Goal: Task Accomplishment & Management: Complete application form

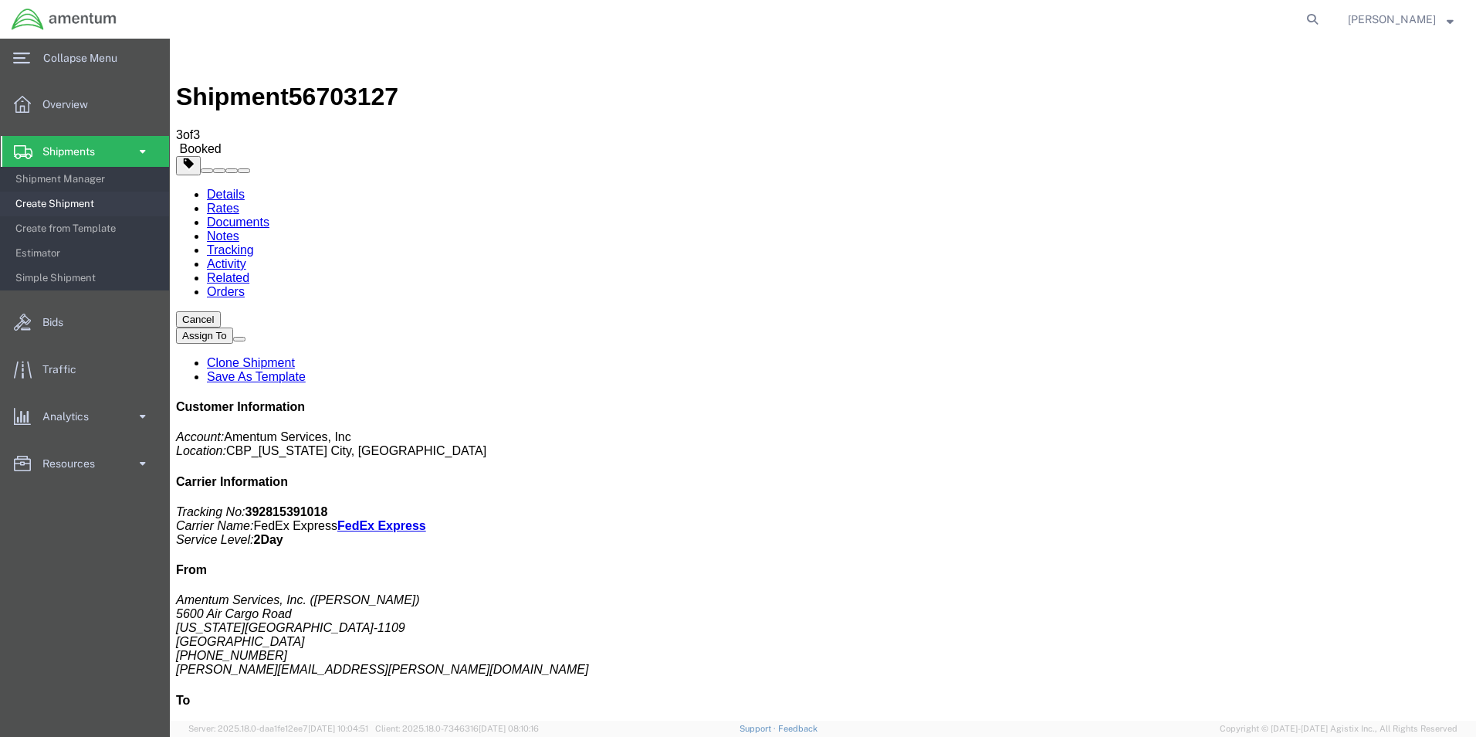
click at [66, 205] on span "Create Shipment" at bounding box center [86, 203] width 143 height 31
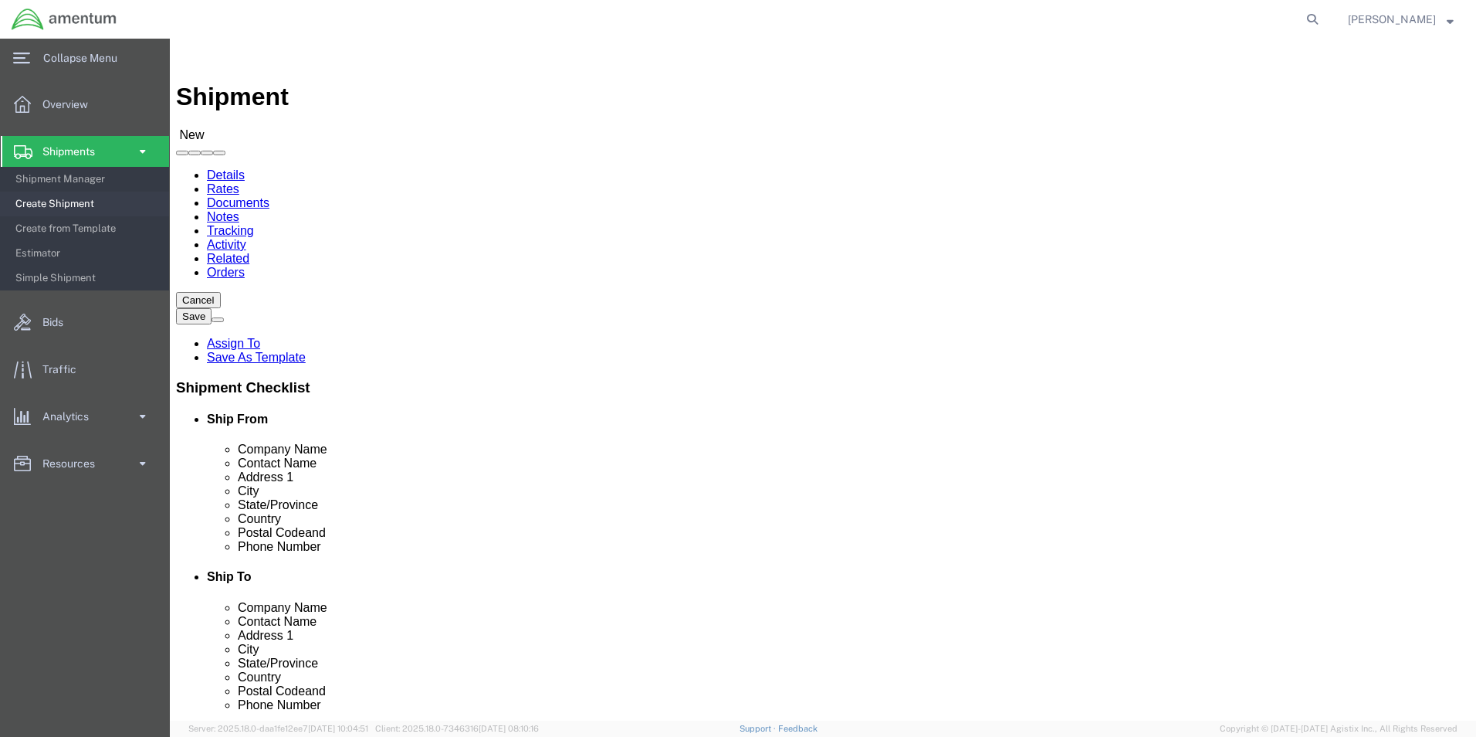
drag, startPoint x: 220, startPoint y: 225, endPoint x: 235, endPoint y: 256, distance: 33.5
select select "MYPROFILE"
select select "OK"
type input "ulv"
select select "49950"
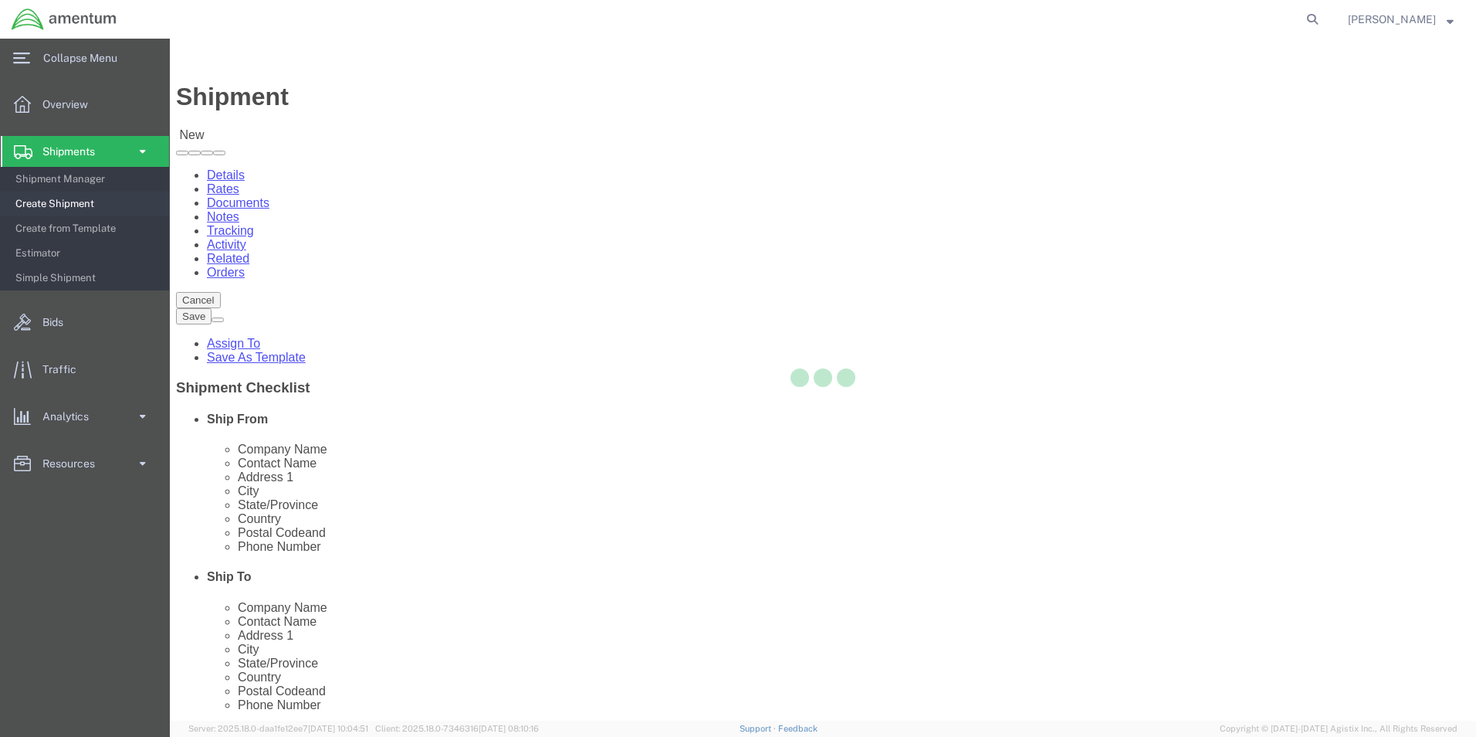
select select "[GEOGRAPHIC_DATA]"
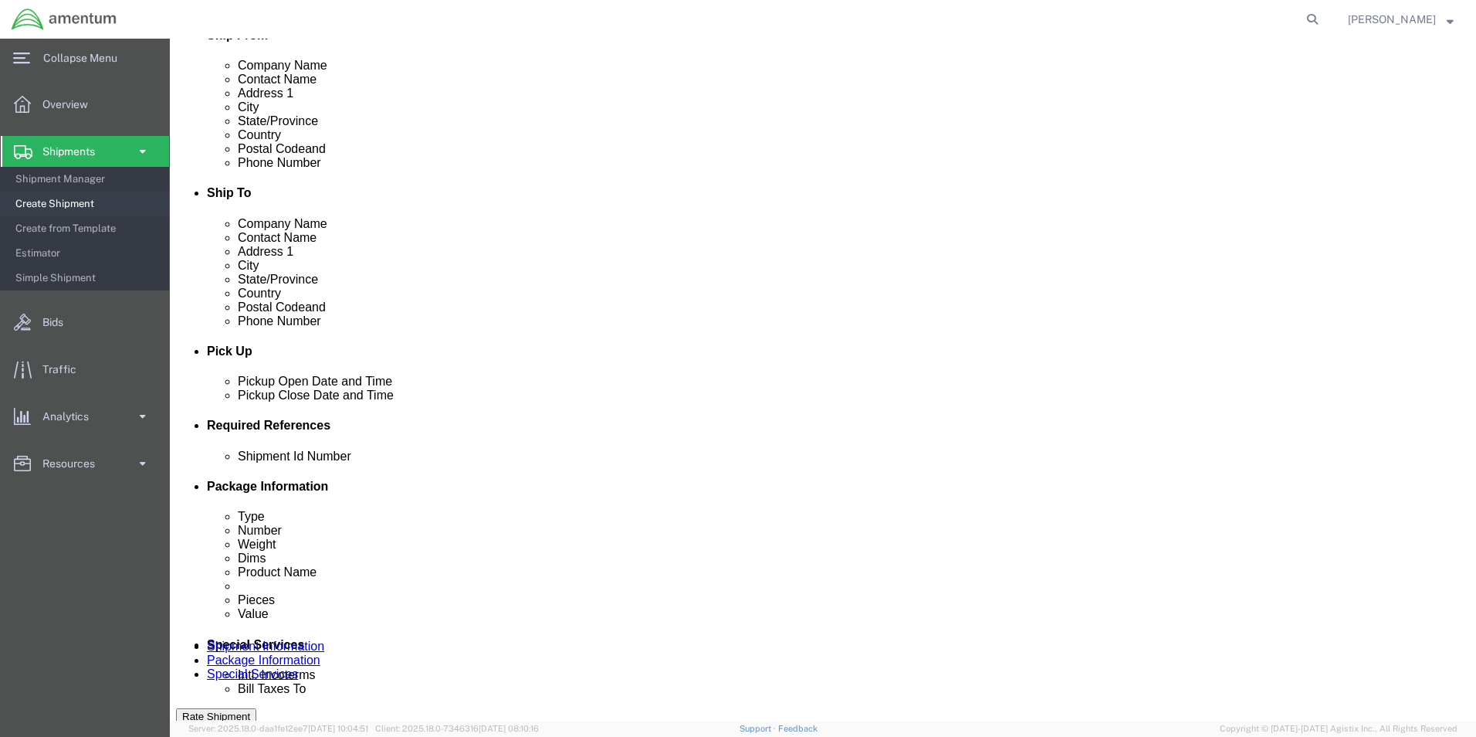
scroll to position [386, 0]
click button "Add reference"
click select "Select Account Type Activity ID Airline Appointment Number ASN Batch Request # …"
select select "DEPT"
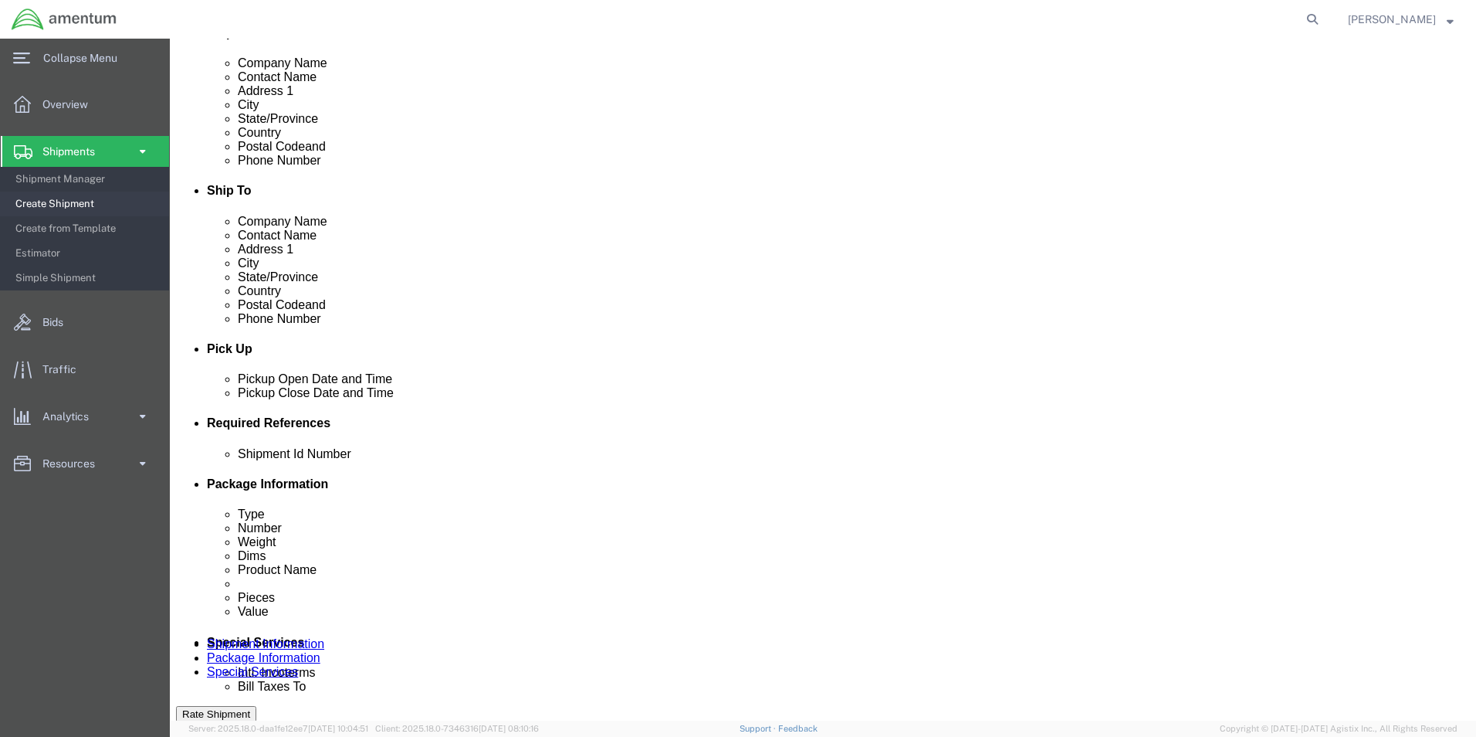
click select "Select Account Type Activity ID Airline Appointment Number ASN Batch Request # …"
select select "CUSTREF"
click select "Select Account Type Activity ID Airline Appointment Number ASN Batch Request # …"
click input "text"
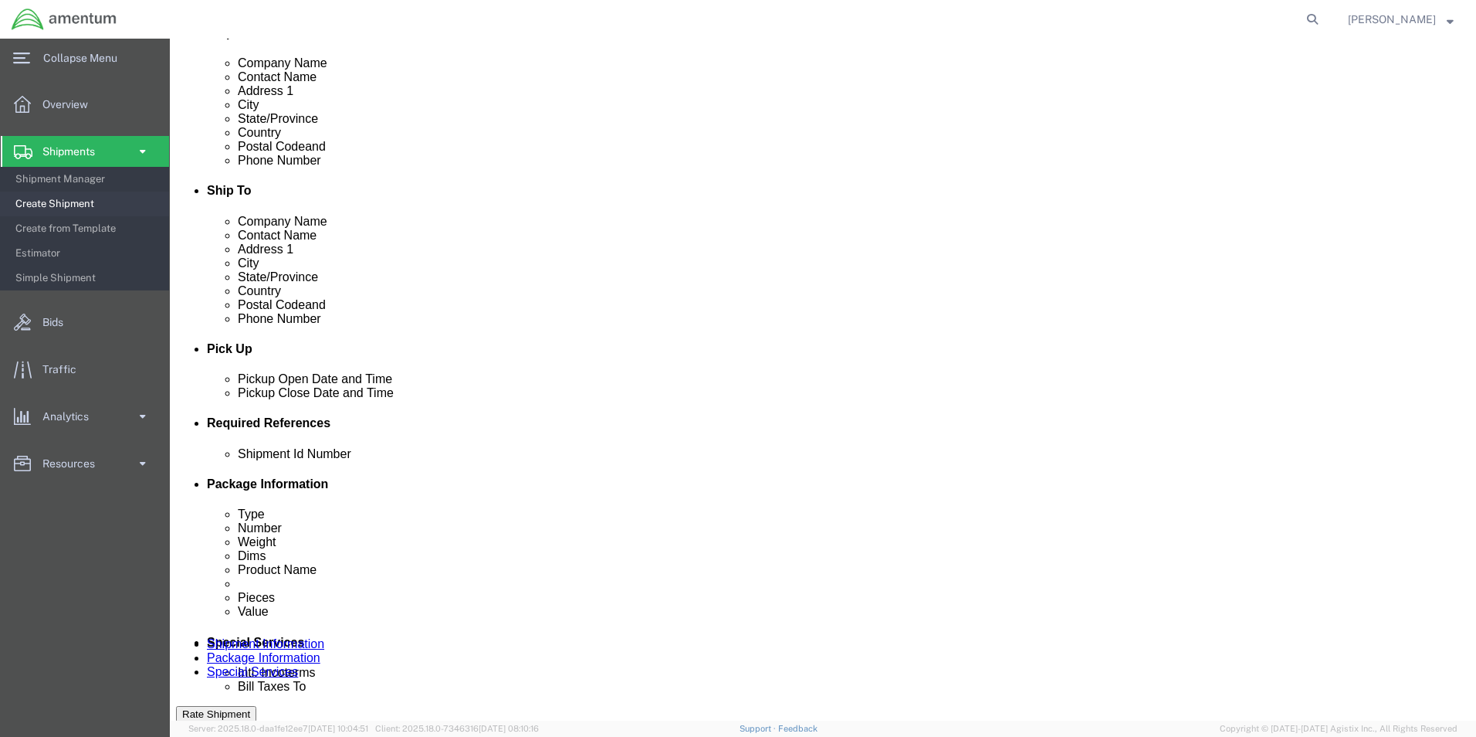
type input "96060"
type input "328621"
type input "c"
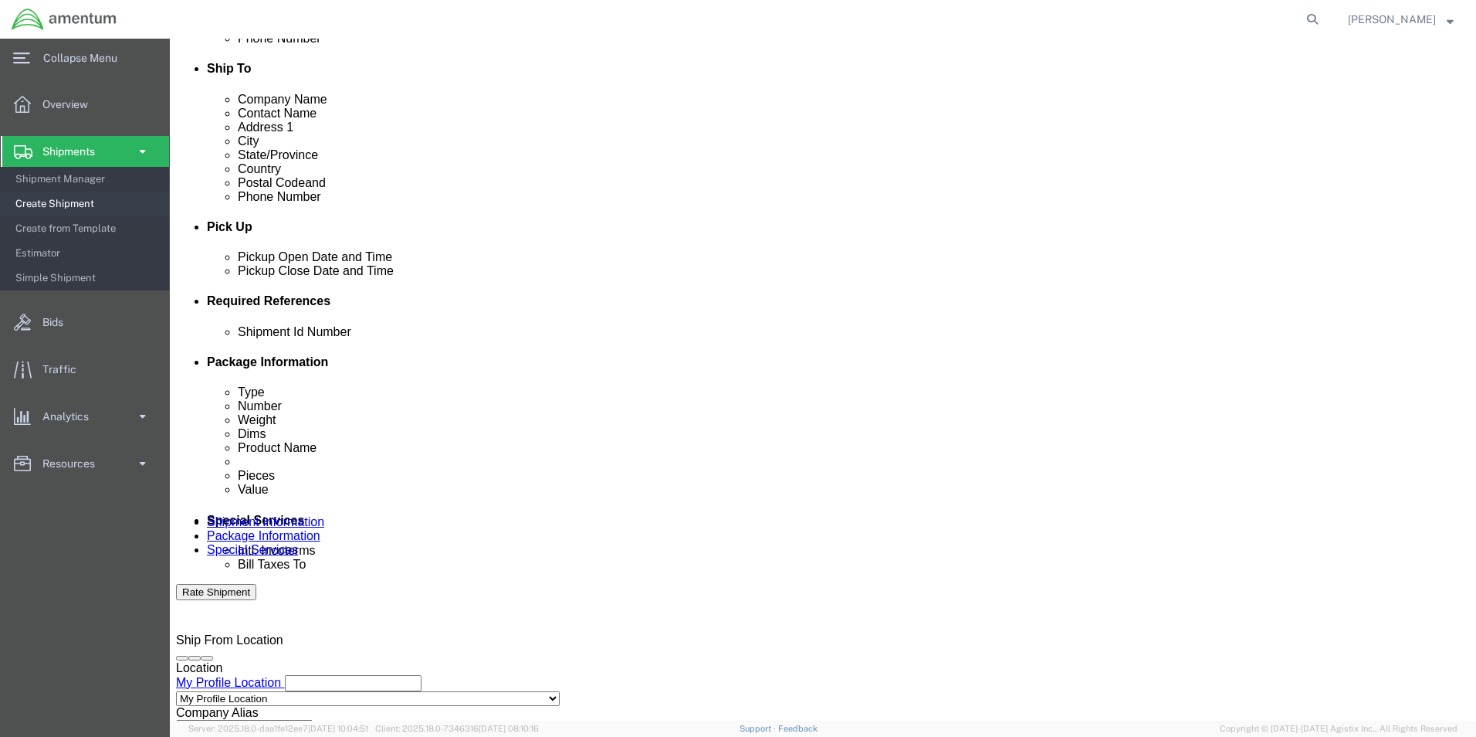
scroll to position [644, 0]
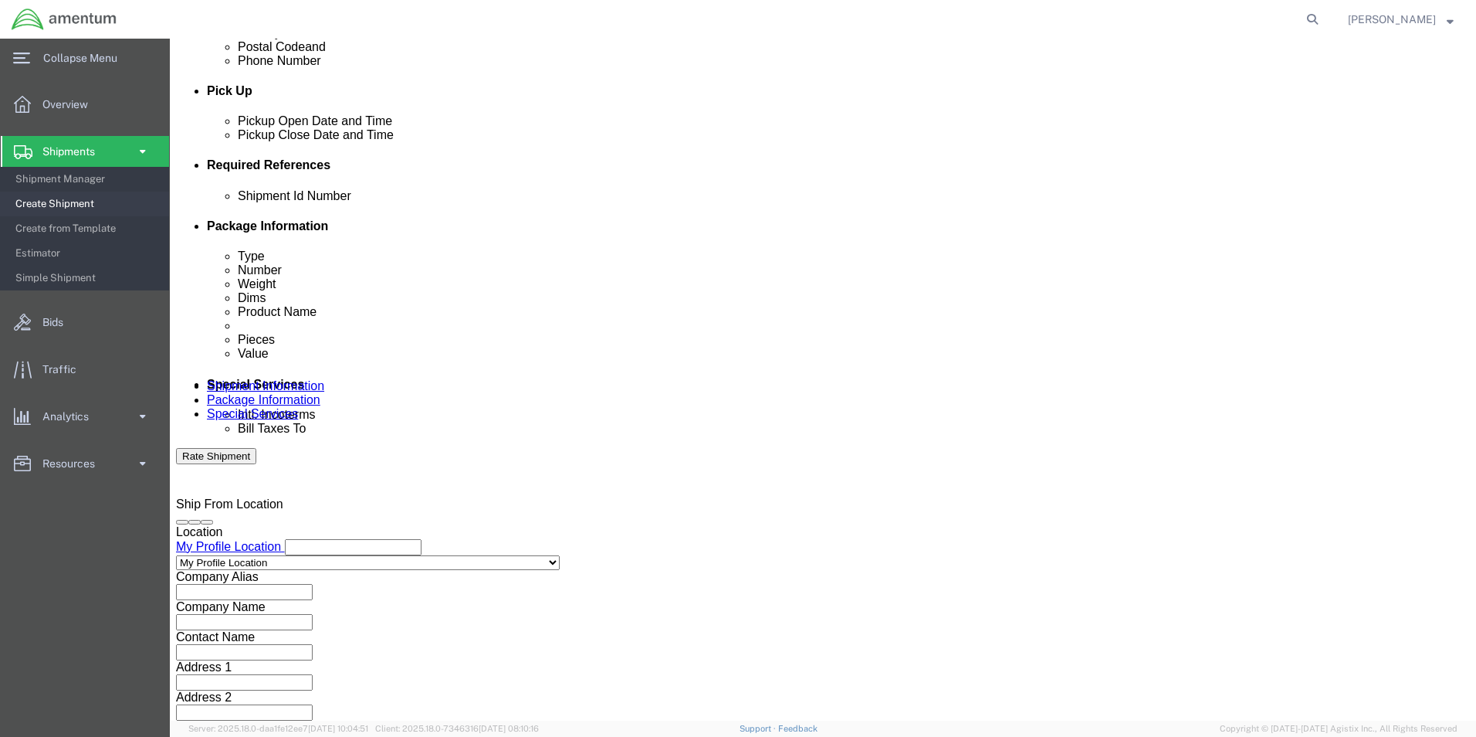
type input "CBP"
drag, startPoint x: 957, startPoint y: 624, endPoint x: 617, endPoint y: 456, distance: 378.8
click button "Continue"
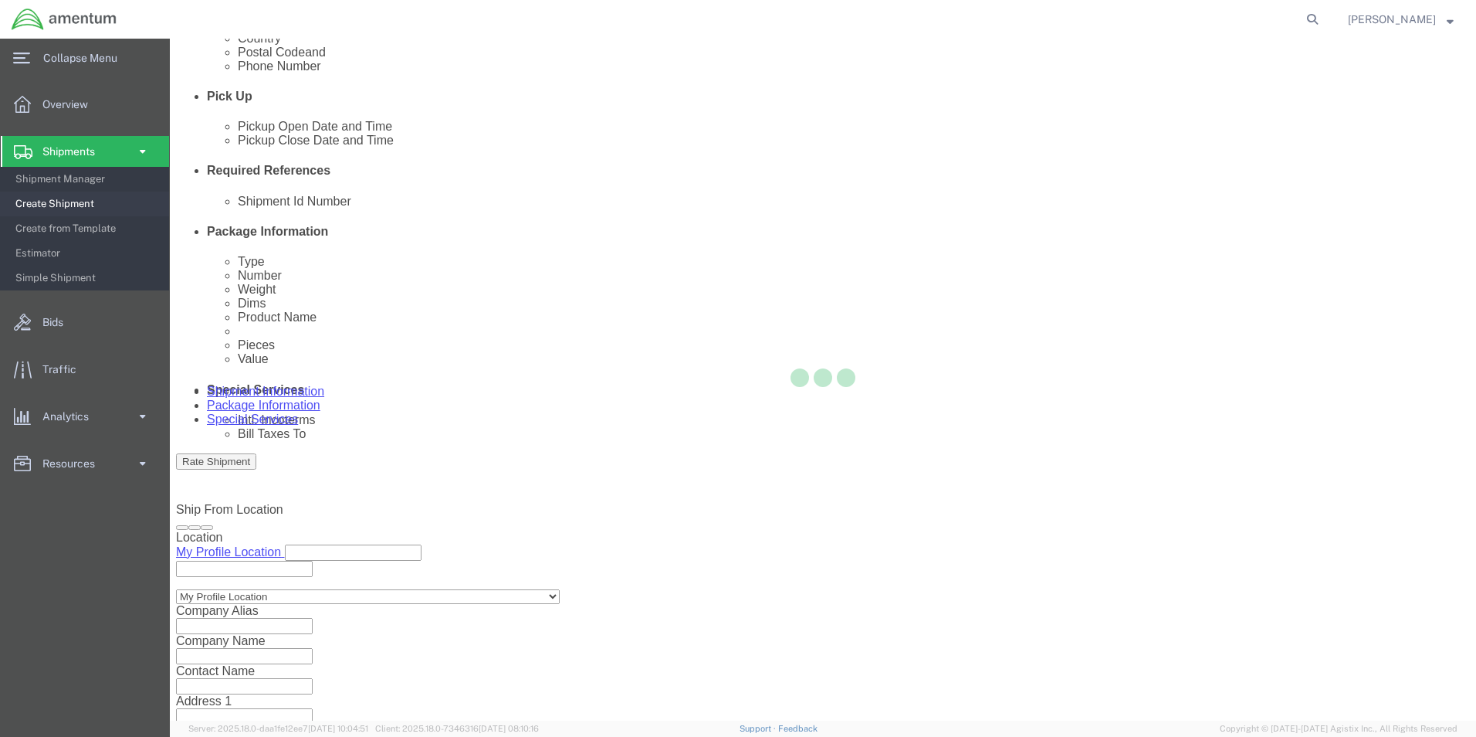
select select "CBOX"
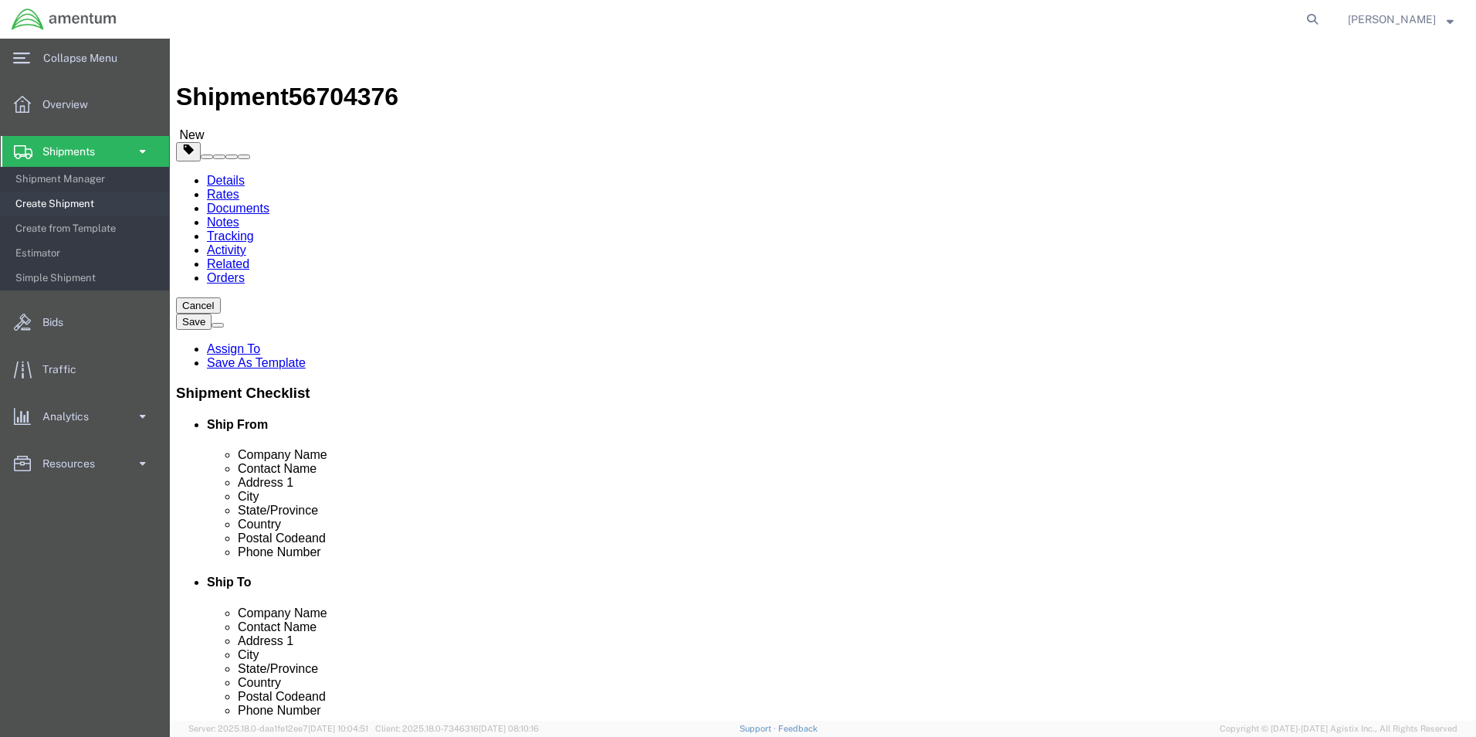
click input "text"
type input "10"
type input "2.00"
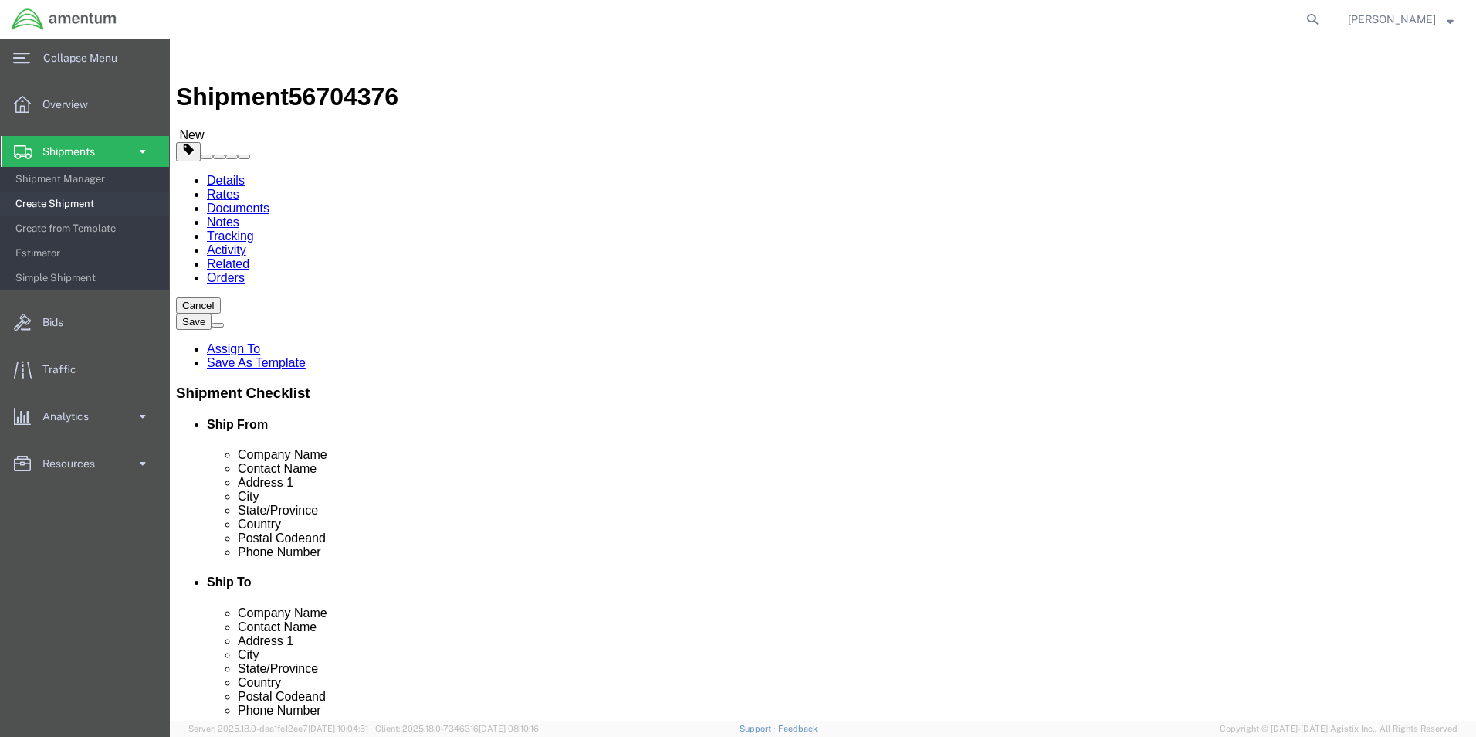
click link "Add Content"
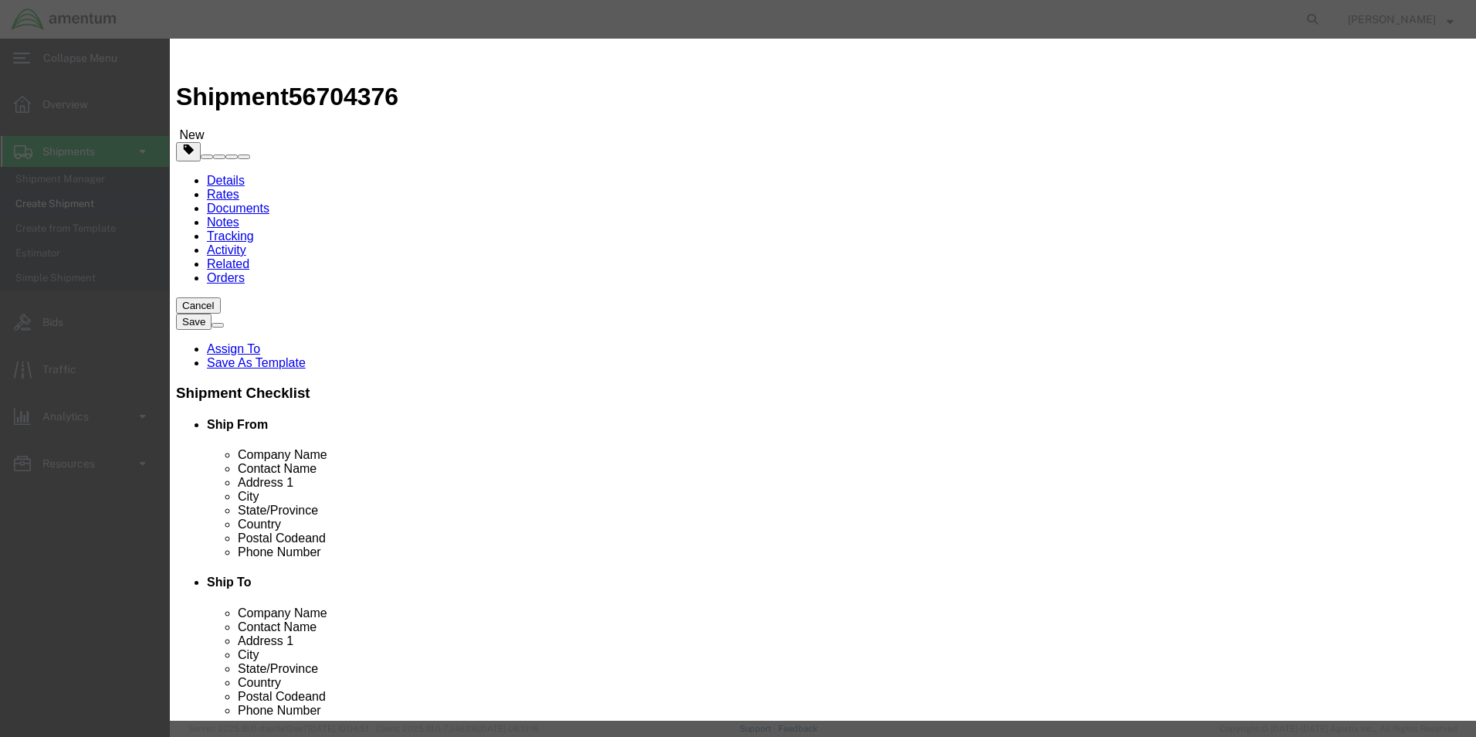
click input "text"
type input "SCISSOR LINK"
type input "1.00"
type input "2500.00"
click button "Save & Close"
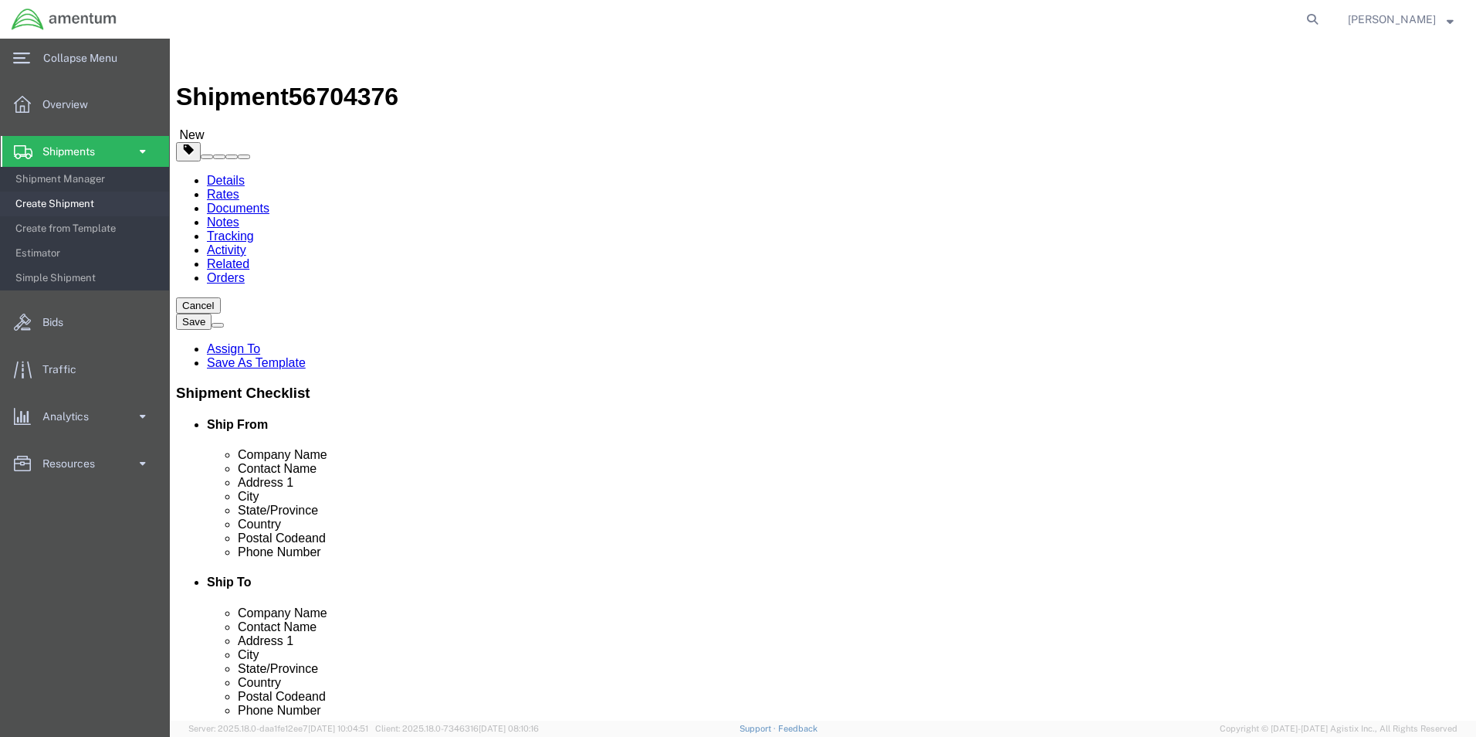
click button "Rate Shipment"
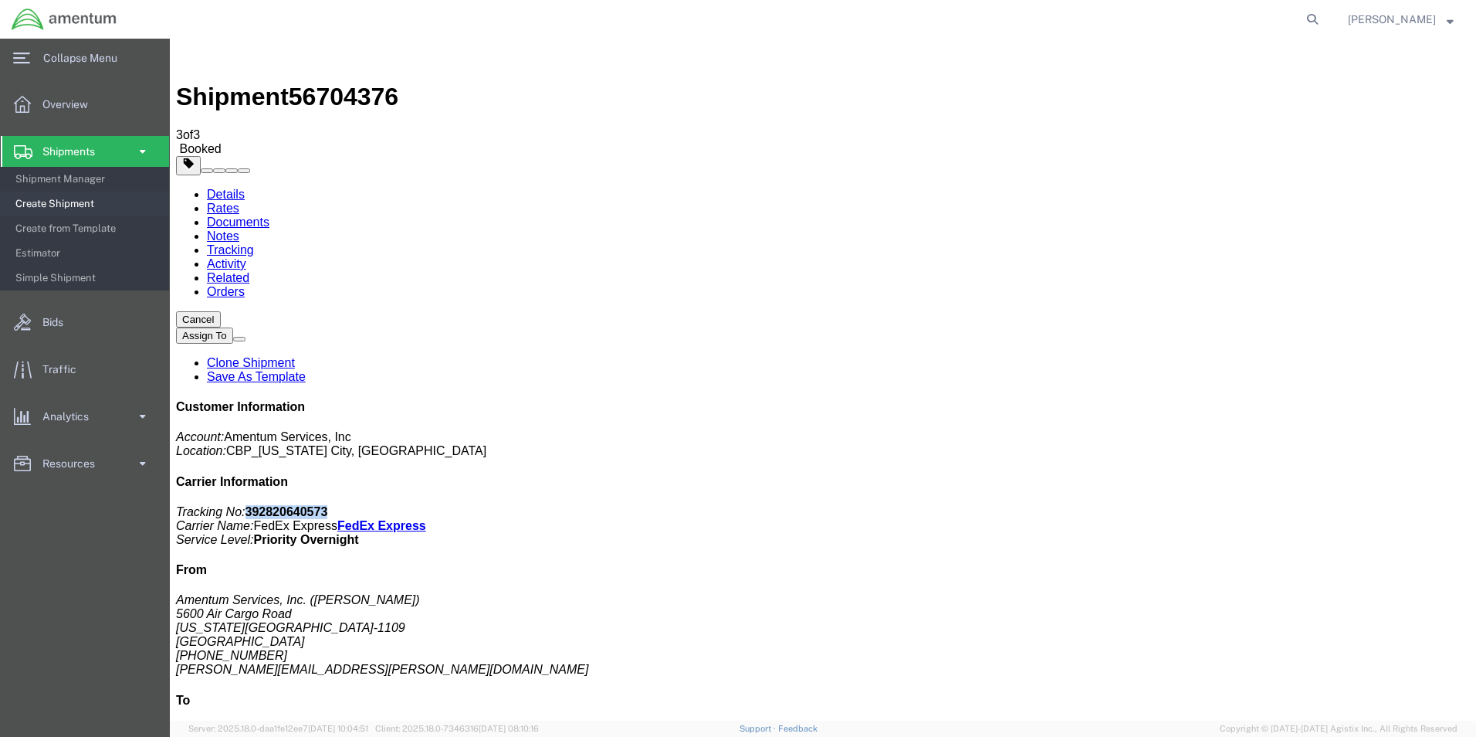
drag, startPoint x: 1343, startPoint y: 238, endPoint x: 1262, endPoint y: 242, distance: 82.0
click at [1262, 505] on p "Tracking No: 392820640573 Carrier Name: FedEx Express FedEx Express Service Lev…" at bounding box center [823, 526] width 1294 height 42
copy b "392820640573"
drag, startPoint x: 699, startPoint y: 274, endPoint x: 699, endPoint y: 244, distance: 30.1
